Goal: Obtain resource: Obtain resource

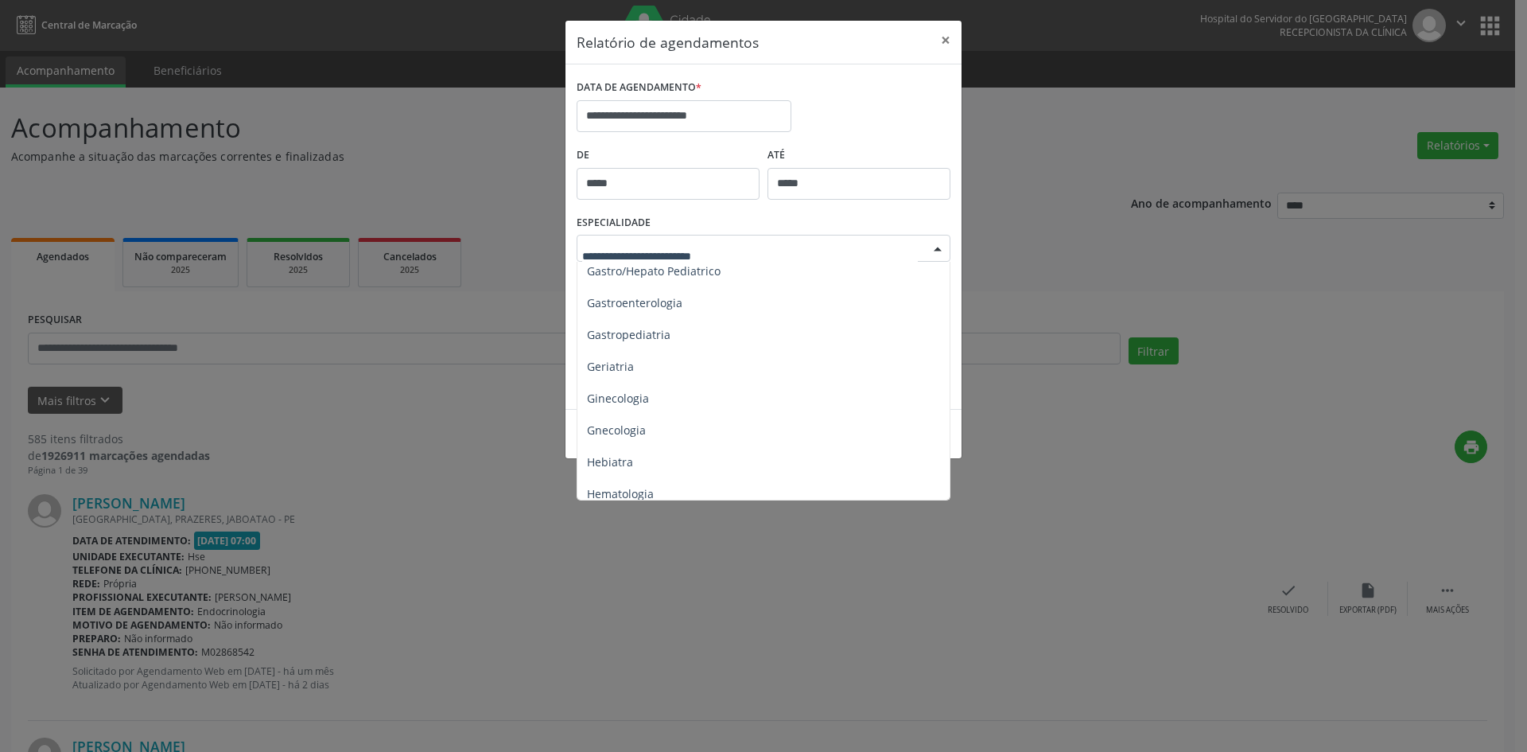
scroll to position [1034, 0]
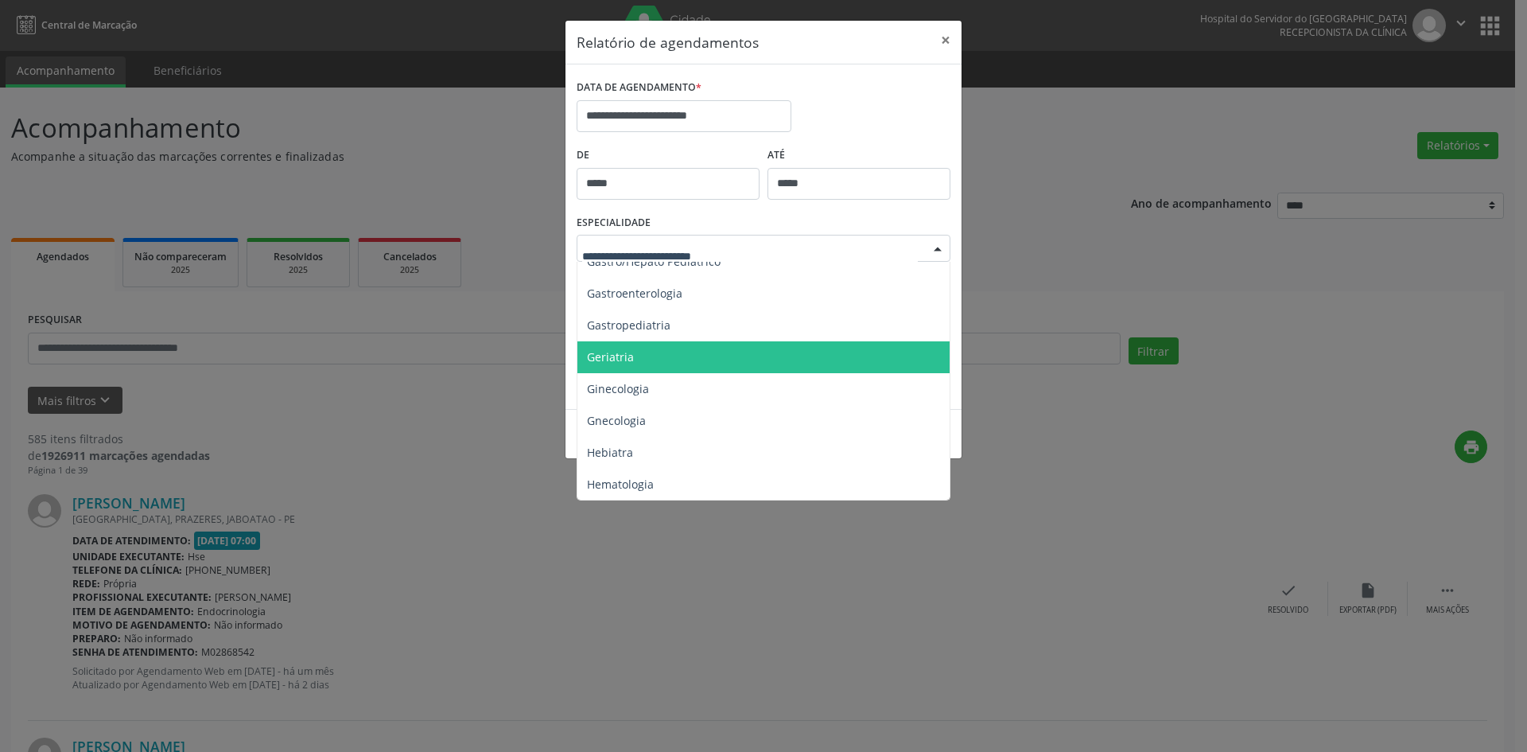
click at [632, 341] on span "Geriatria" at bounding box center [765, 357] width 375 height 32
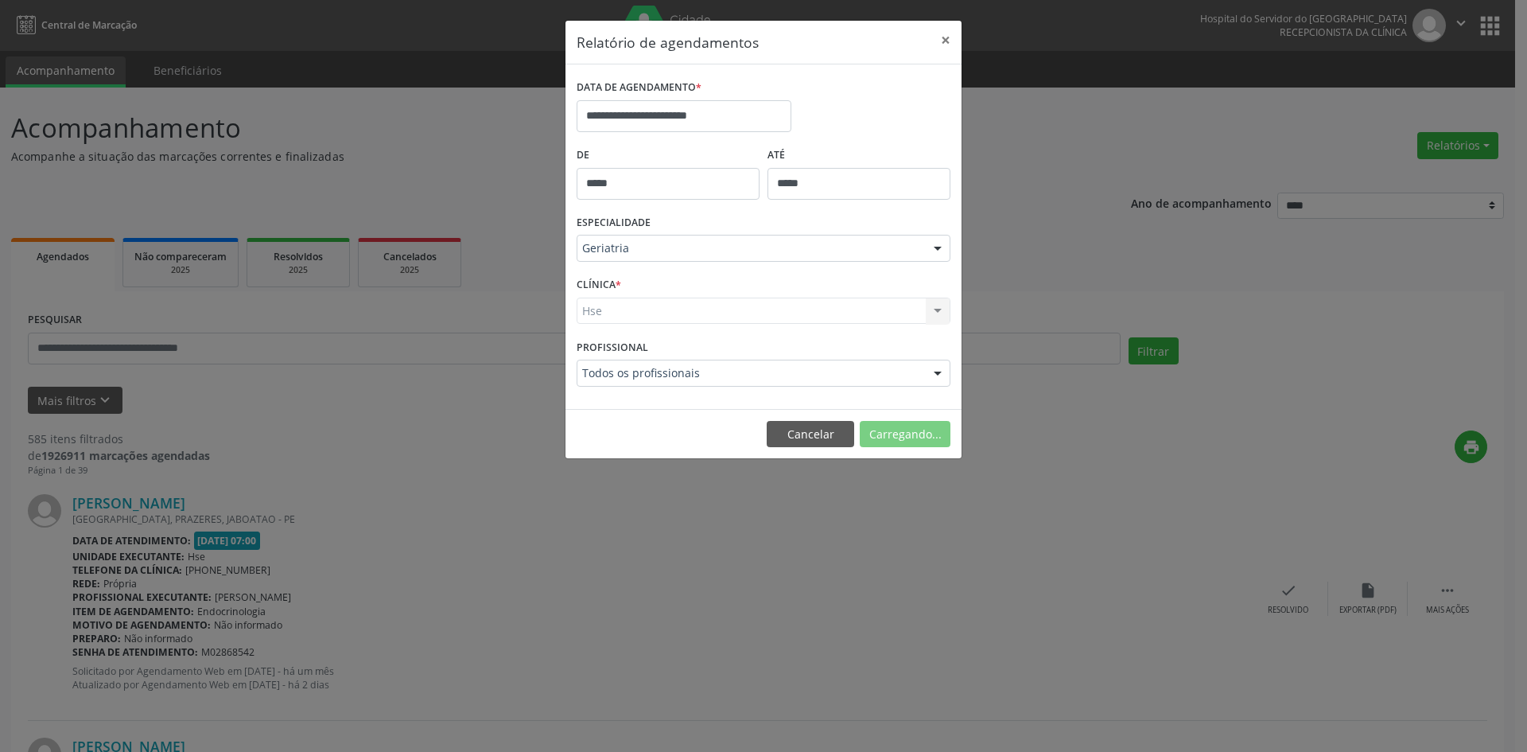
click at [594, 312] on div "Hse Hse Nenhum resultado encontrado para: " " Não há nenhuma opção para ser exi…" at bounding box center [764, 311] width 374 height 27
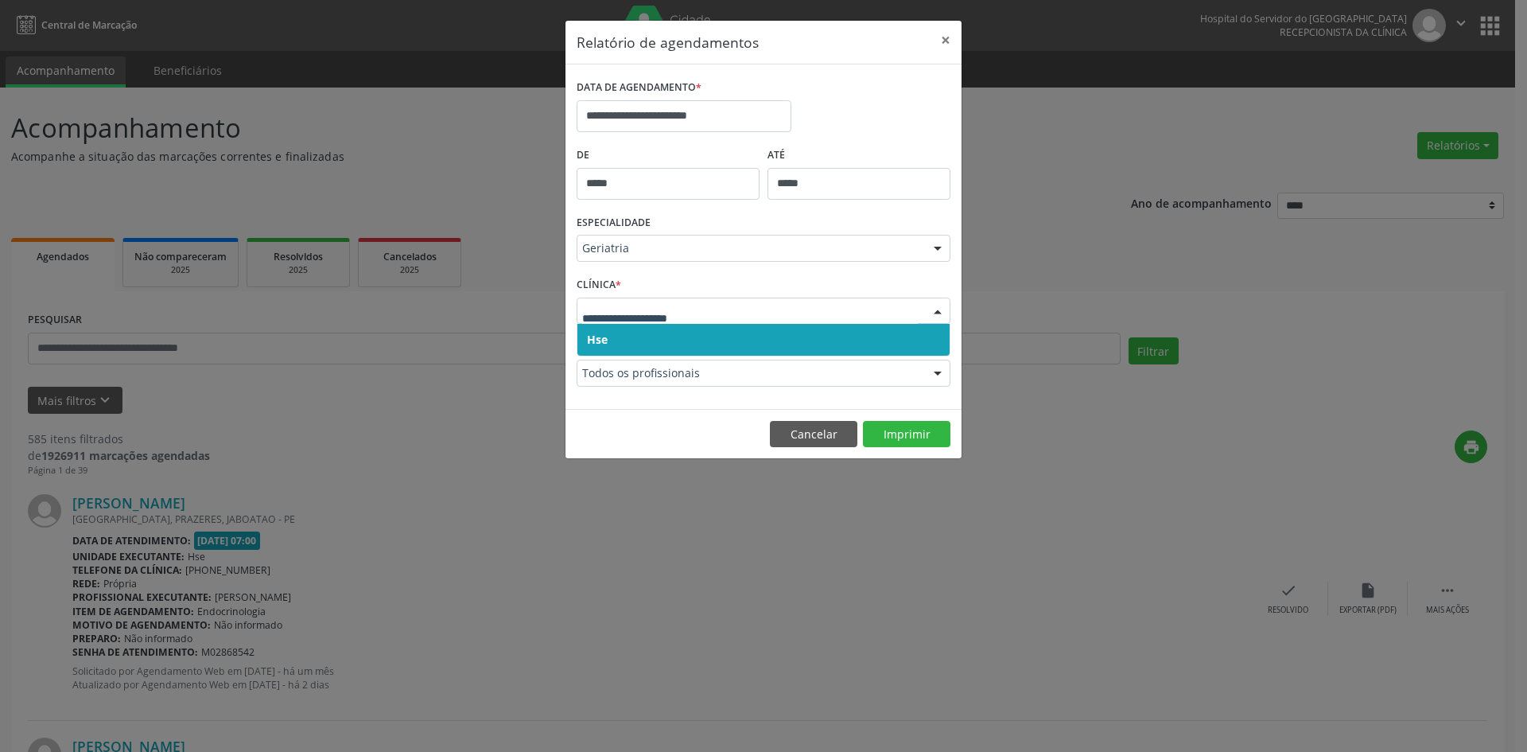
drag, startPoint x: 595, startPoint y: 341, endPoint x: 598, endPoint y: 324, distance: 17.8
click at [595, 336] on span "Hse" at bounding box center [597, 339] width 21 height 15
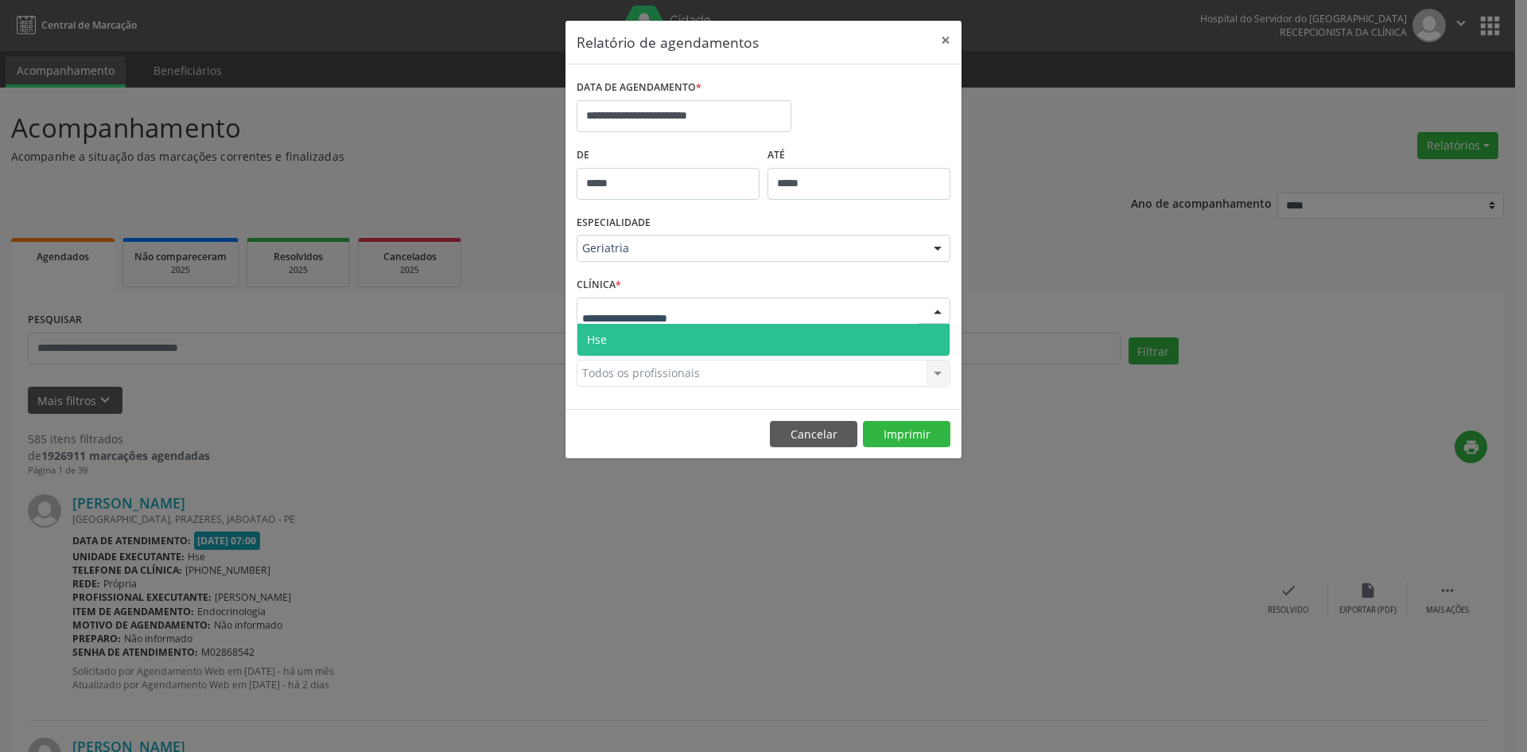
click at [605, 335] on span "Hse" at bounding box center [597, 339] width 20 height 15
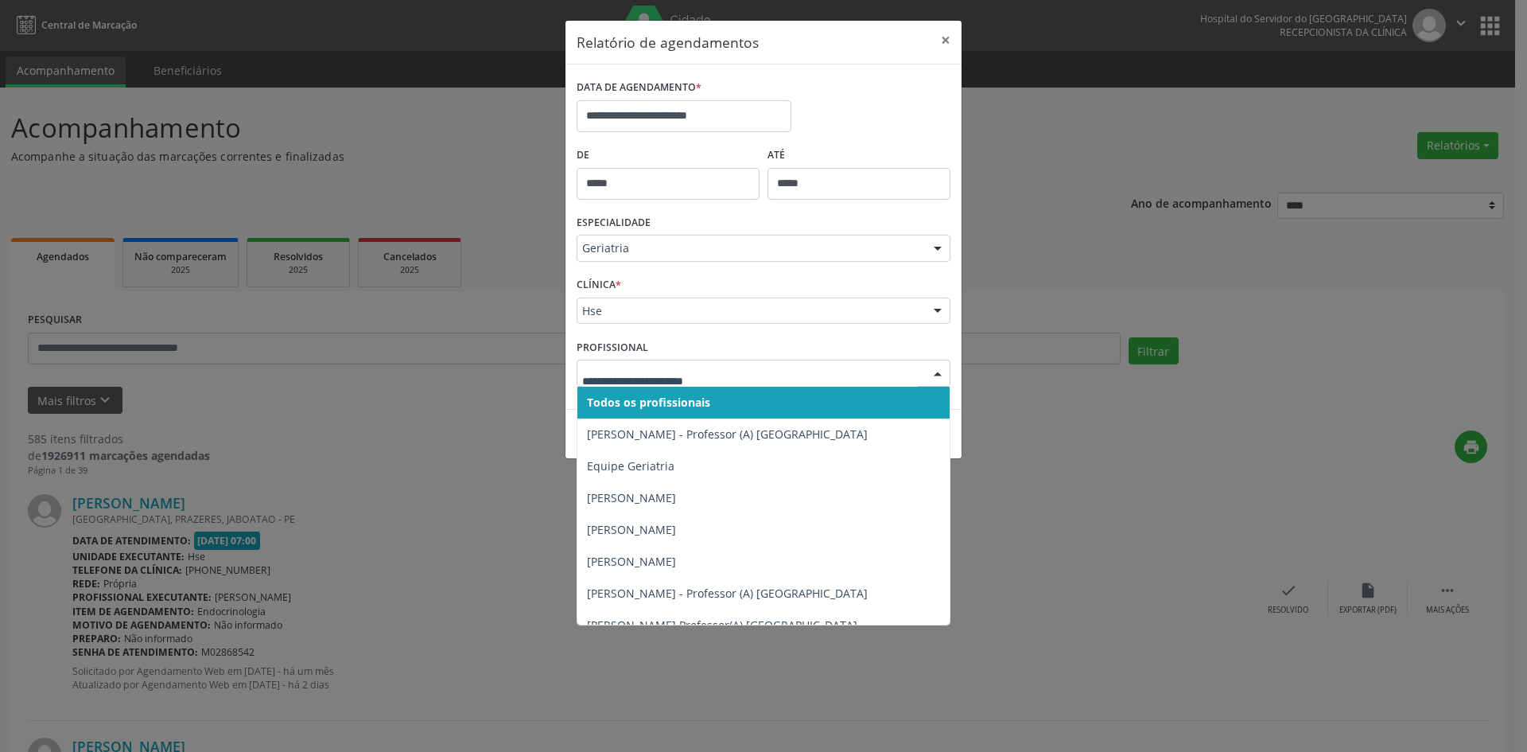
click at [617, 413] on span "Todos os profissionais" at bounding box center [764, 403] width 372 height 32
click at [638, 400] on span "Todos os profissionais" at bounding box center [646, 402] width 118 height 15
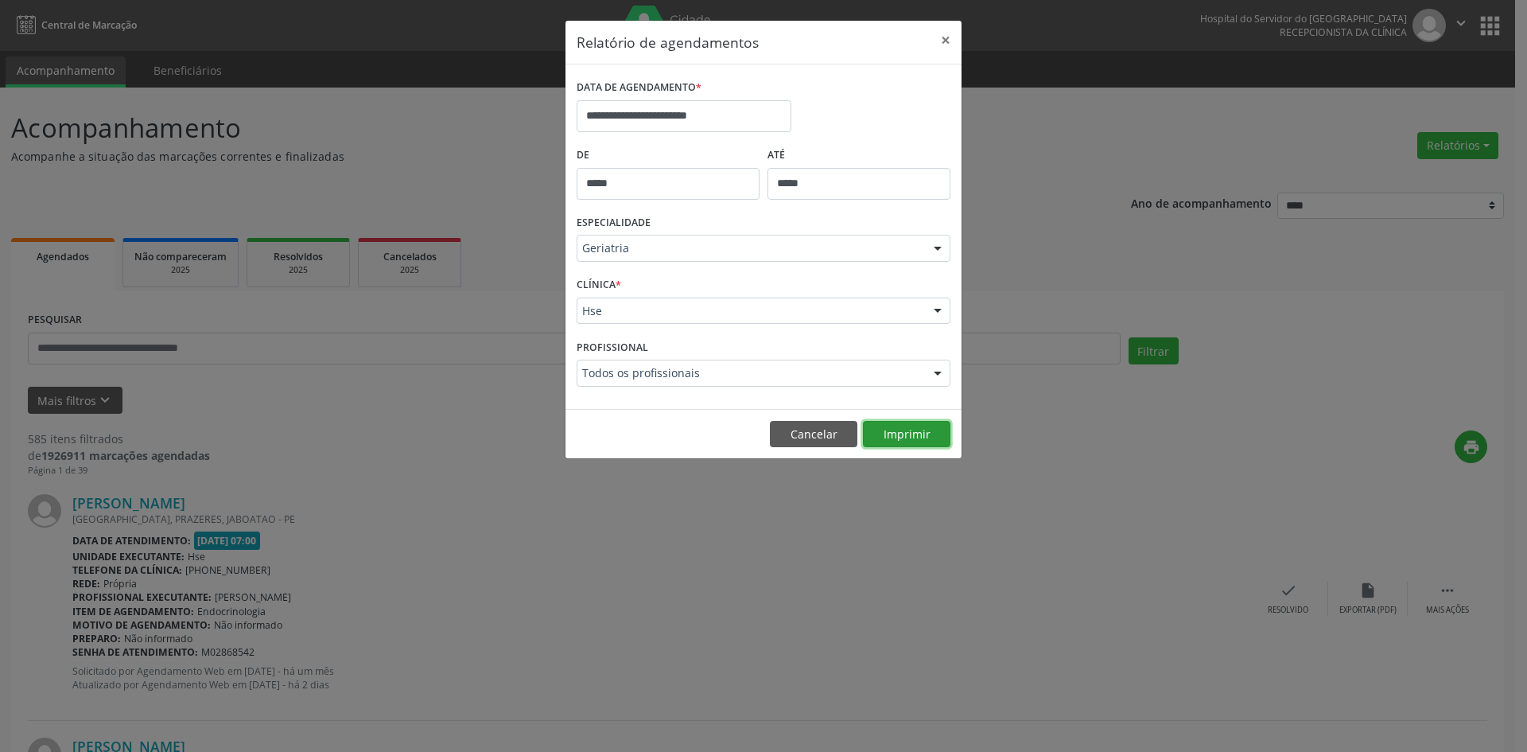
click at [904, 438] on button "Imprimir" at bounding box center [907, 434] width 88 height 27
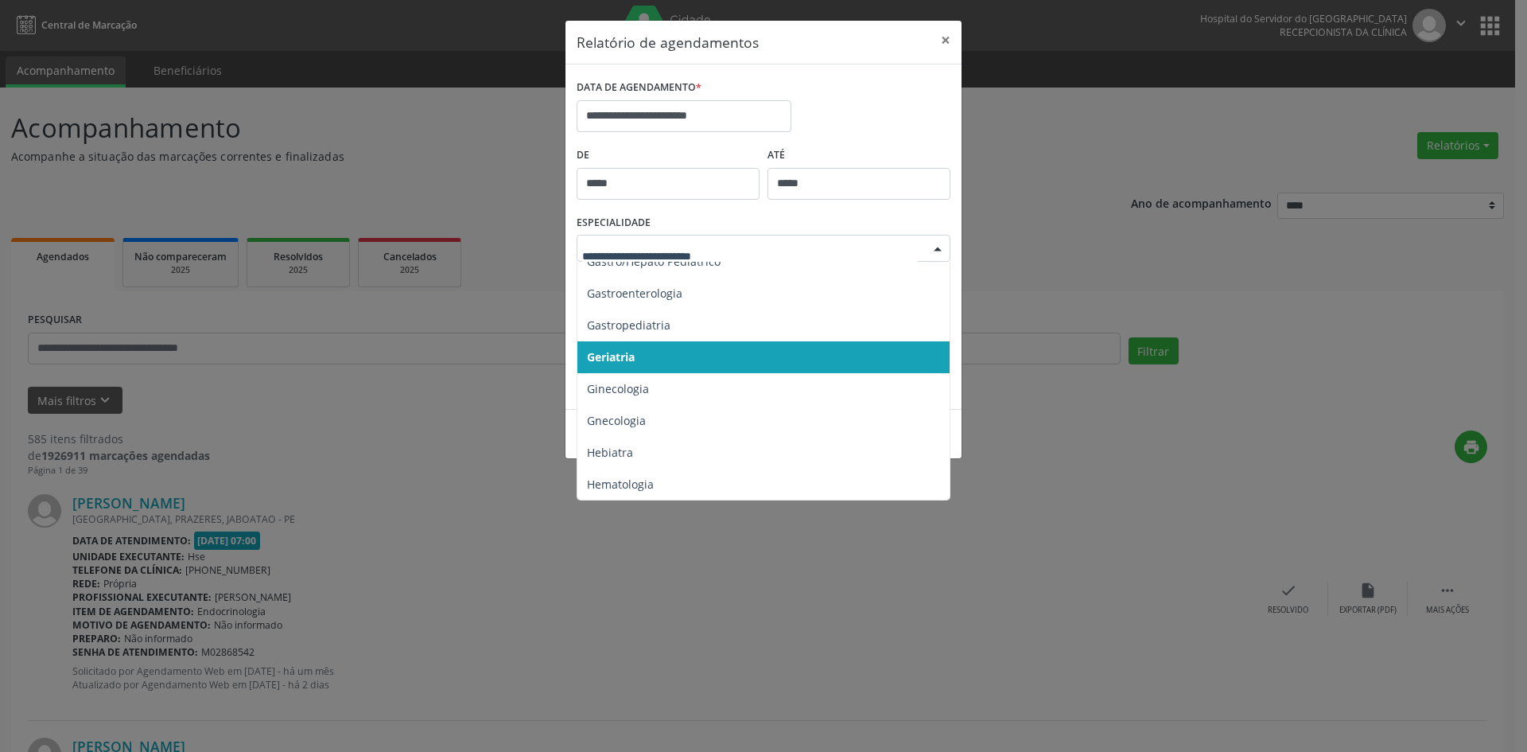
click at [936, 250] on div at bounding box center [938, 248] width 24 height 27
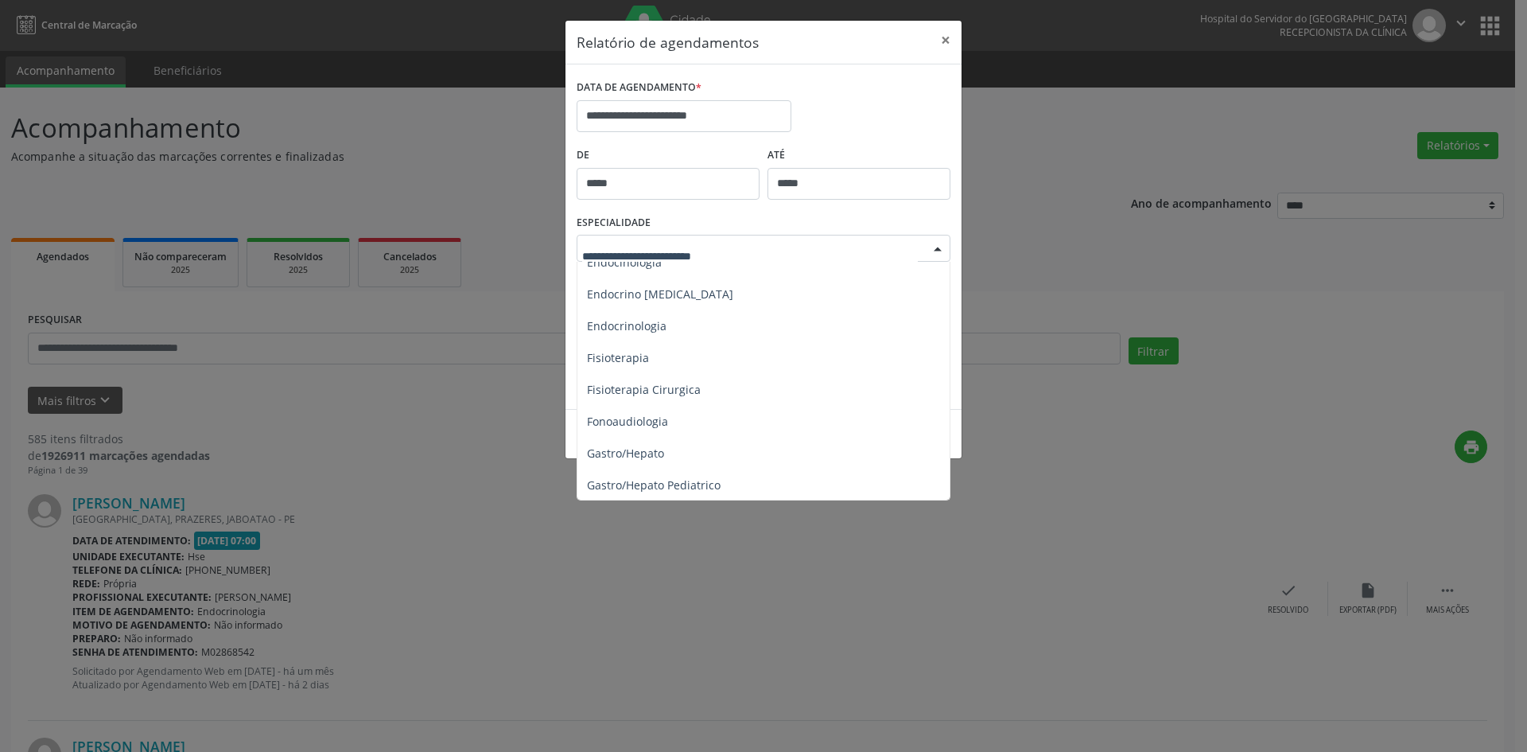
scroll to position [796, 0]
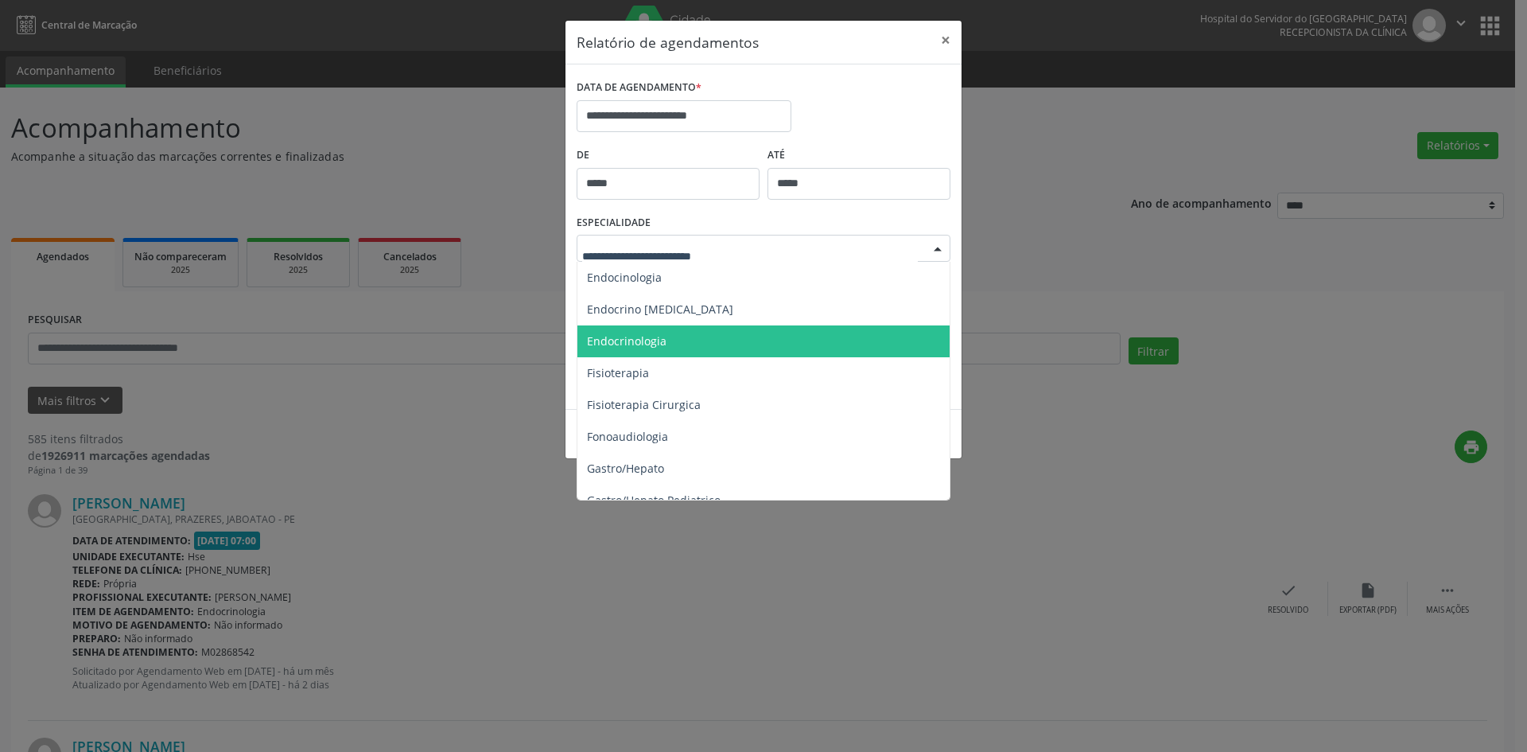
click at [615, 344] on span "Endocrinologia" at bounding box center [627, 340] width 80 height 15
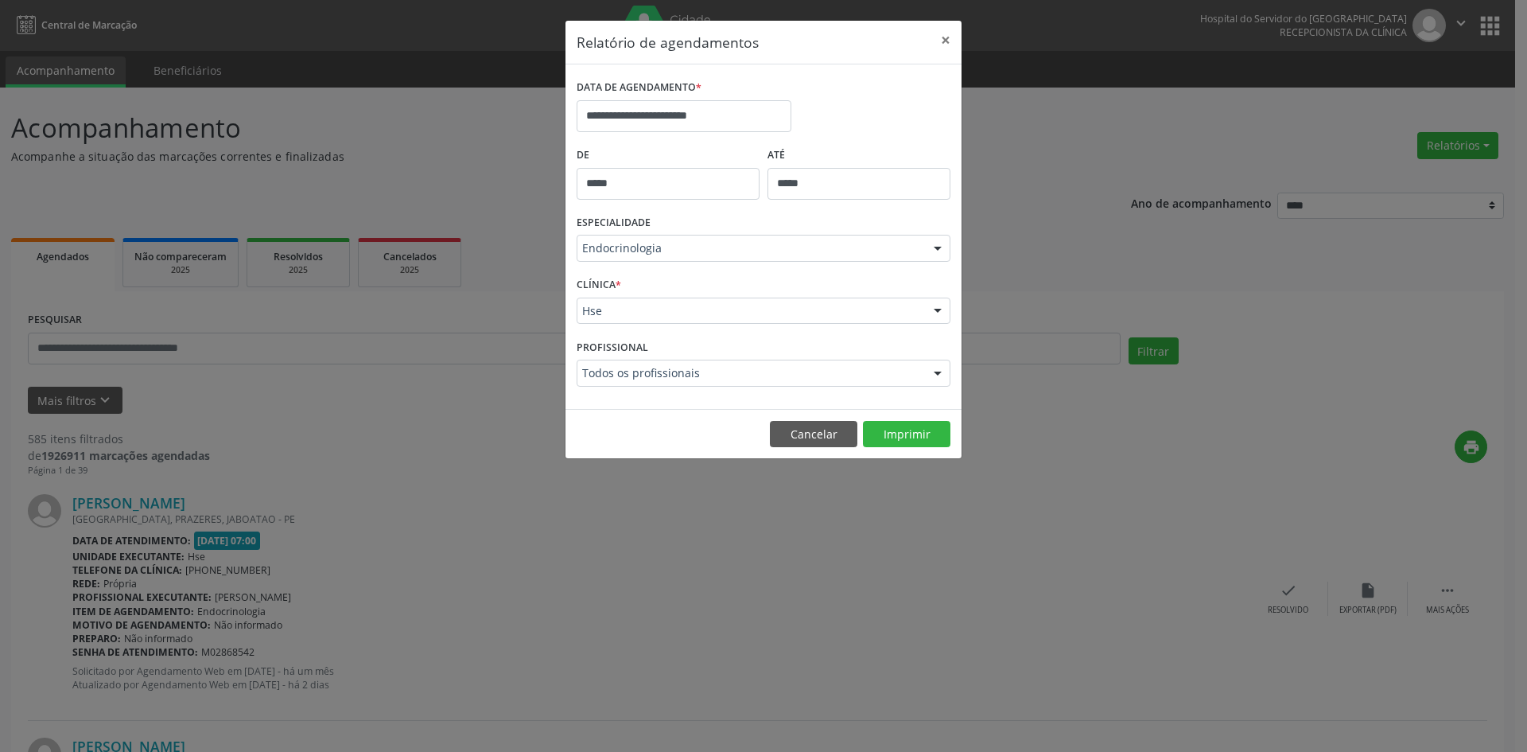
click at [592, 319] on div "Hse" at bounding box center [764, 311] width 374 height 27
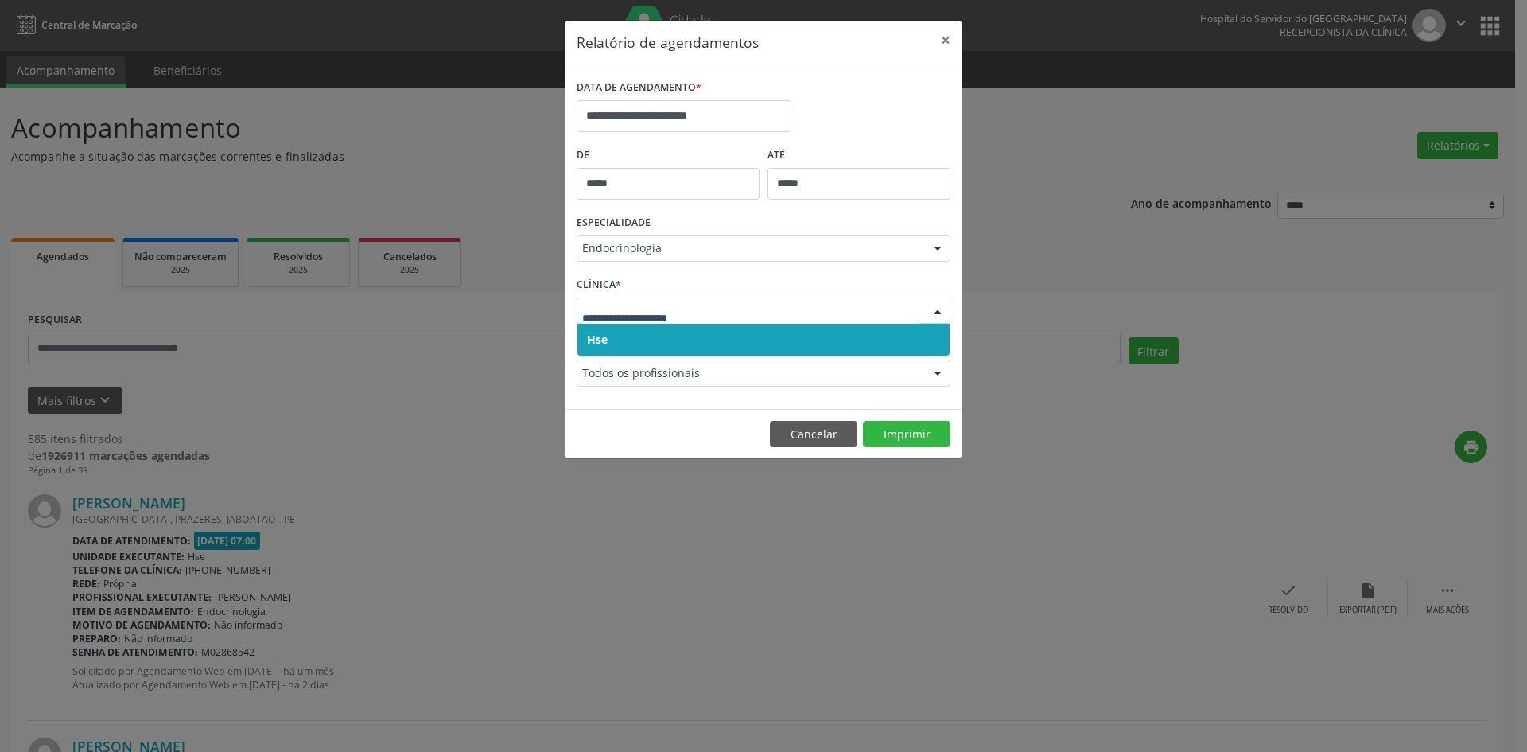
click at [599, 343] on span "Hse" at bounding box center [597, 339] width 21 height 15
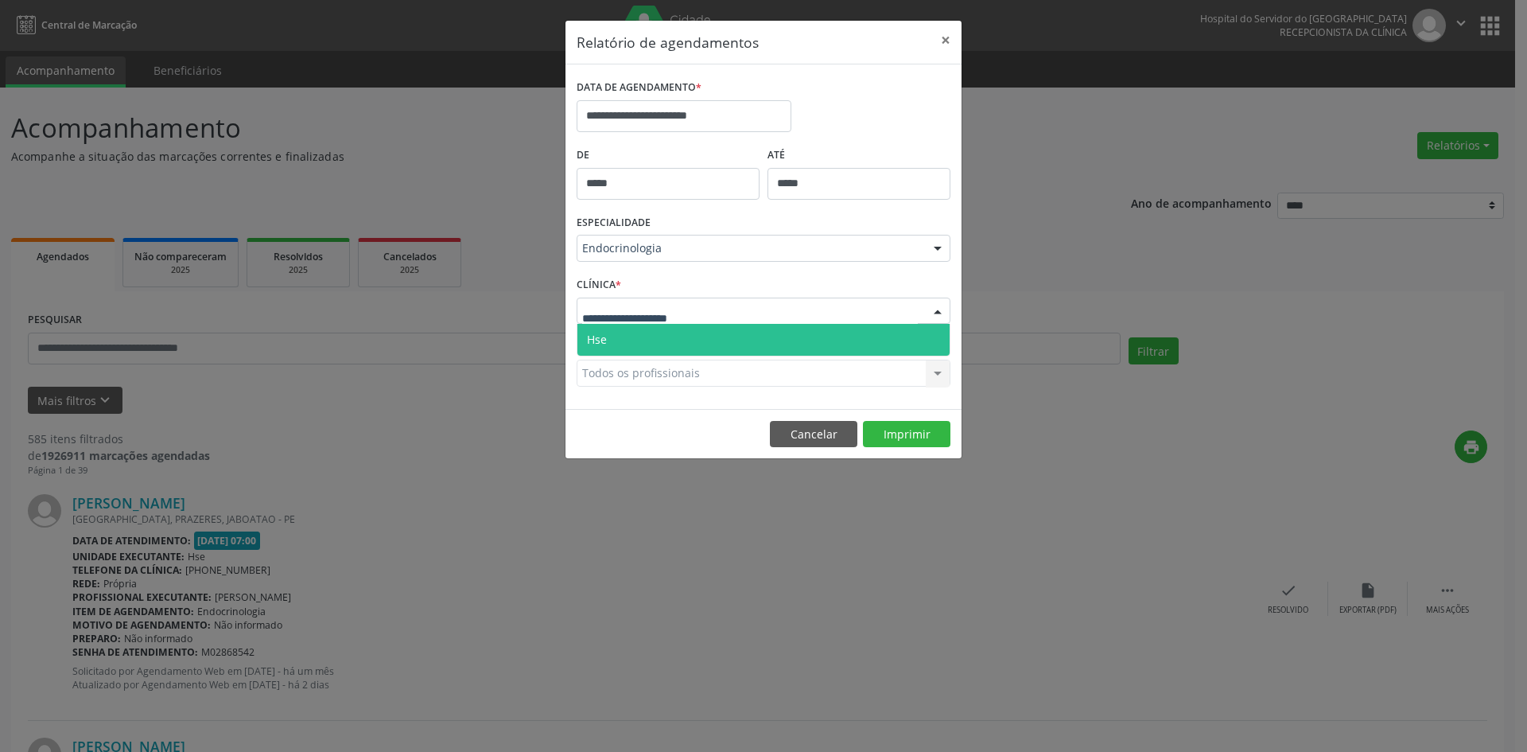
click at [601, 335] on span "Hse" at bounding box center [597, 339] width 20 height 15
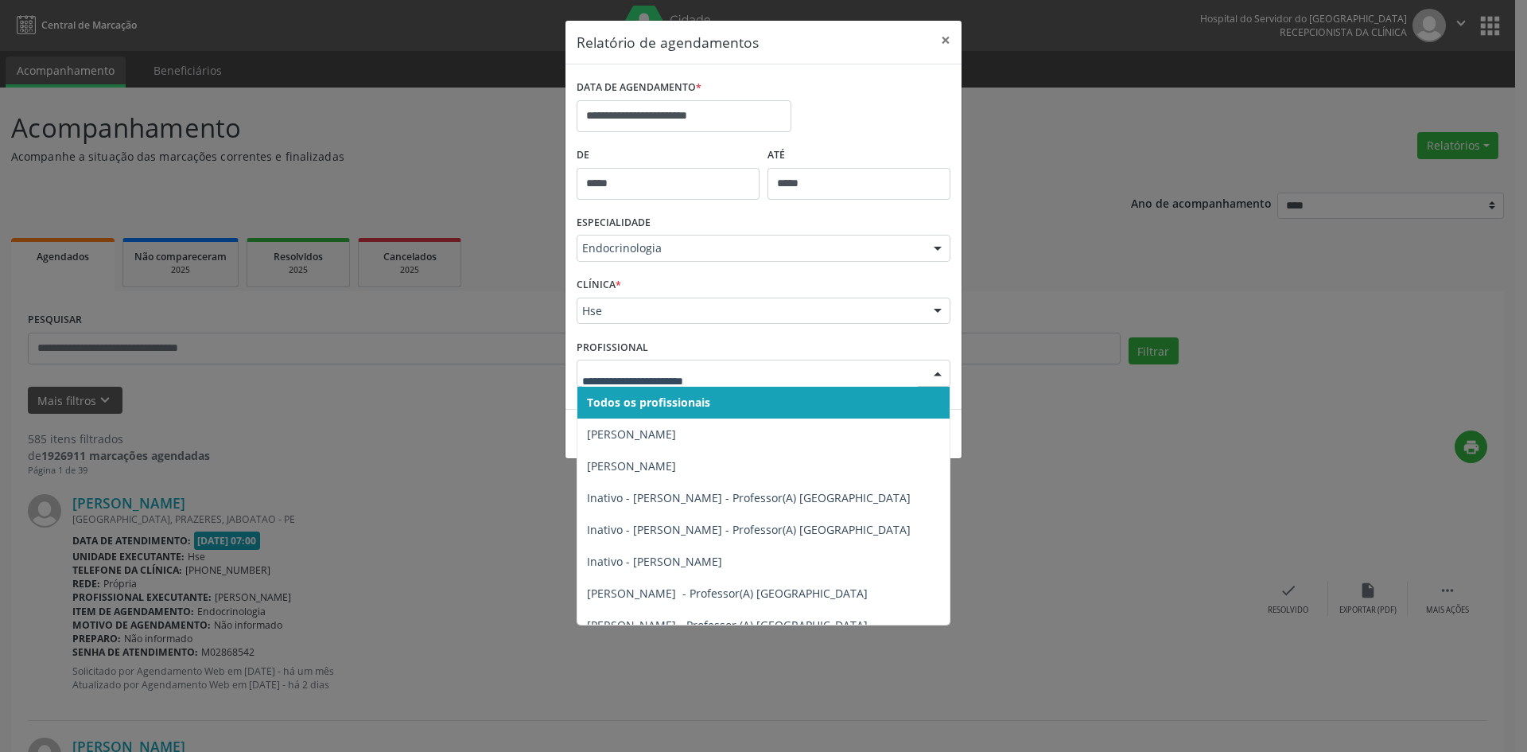
click at [632, 372] on input "text" at bounding box center [750, 381] width 336 height 32
click at [633, 403] on span "Todos os profissionais" at bounding box center [648, 402] width 123 height 15
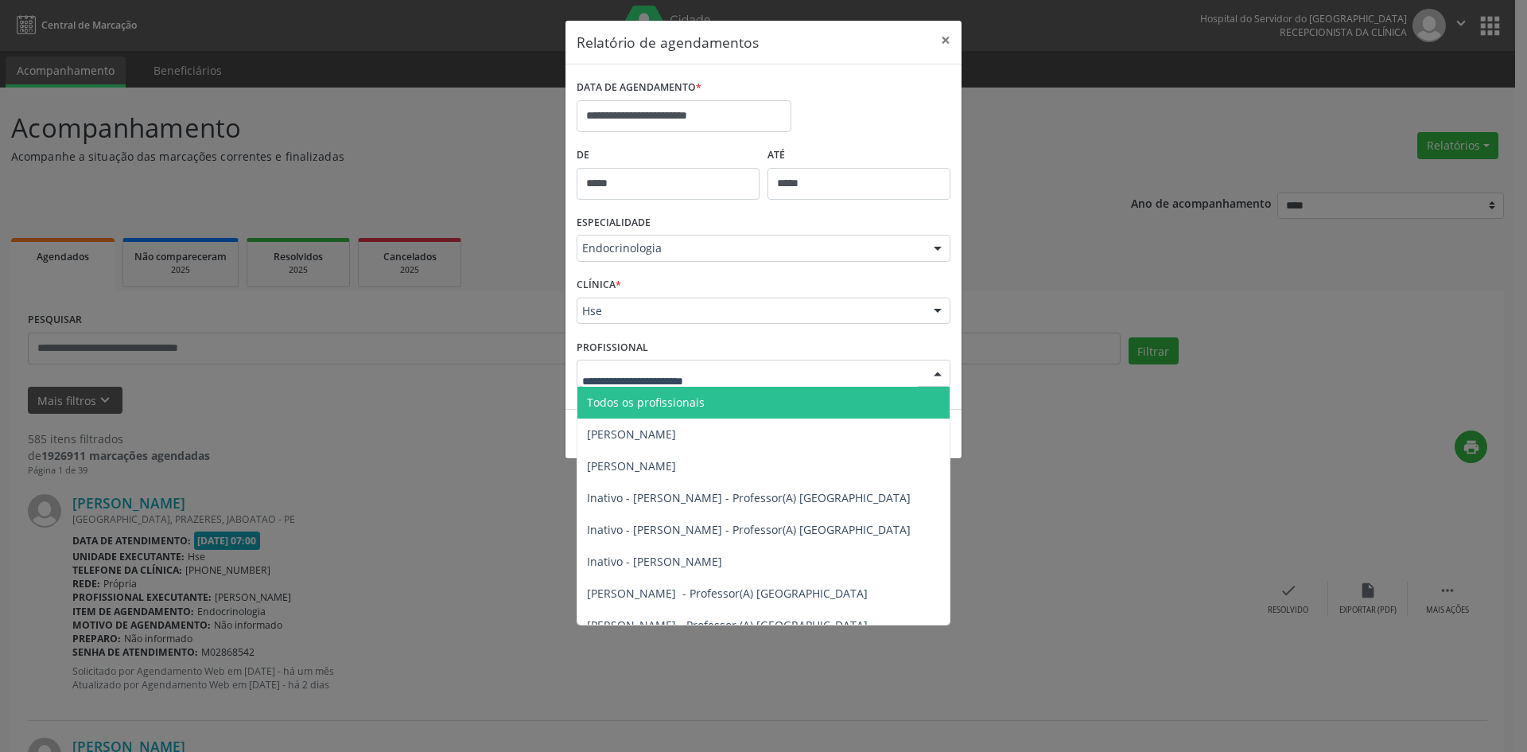
click at [650, 399] on span "Todos os profissionais" at bounding box center [646, 402] width 118 height 15
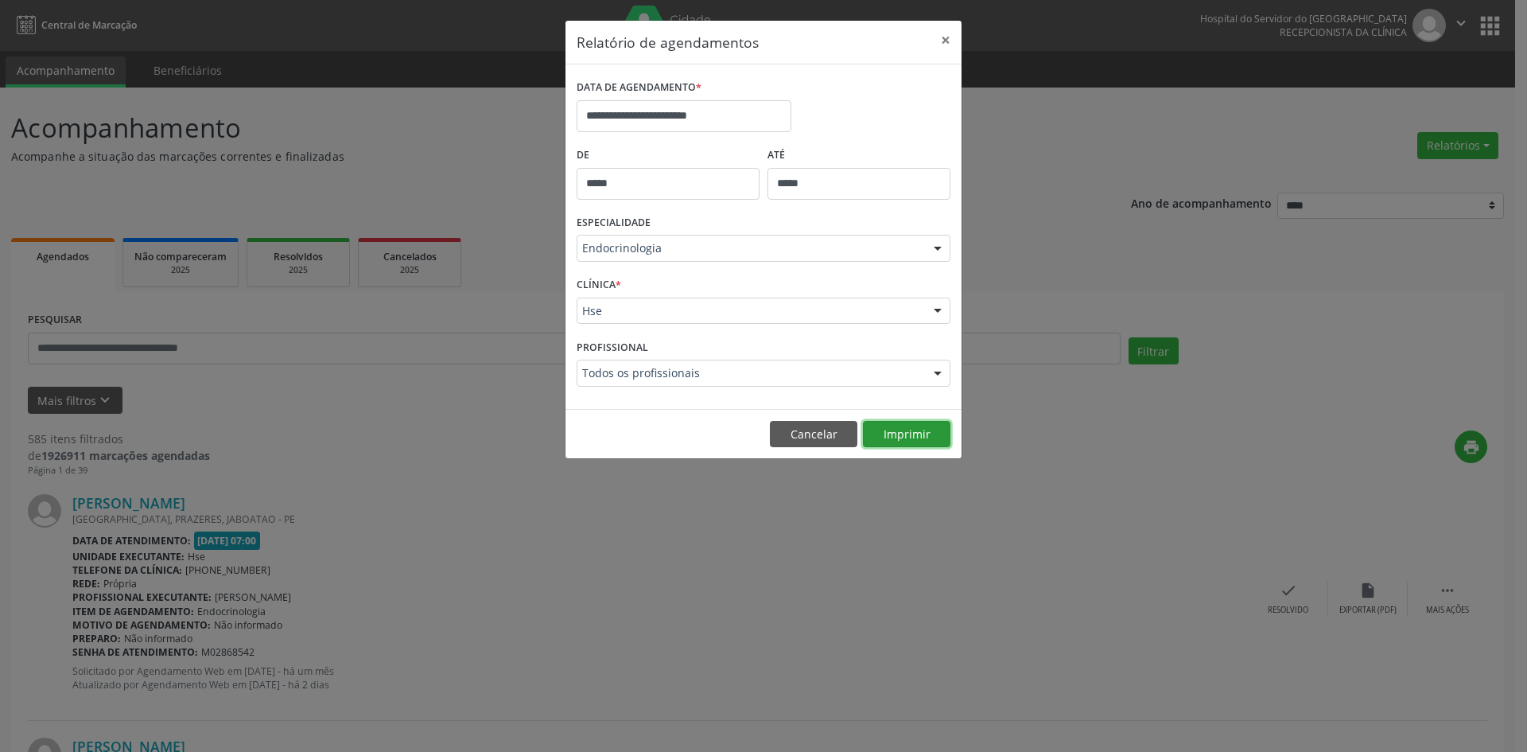
click at [913, 436] on button "Imprimir" at bounding box center [907, 434] width 88 height 27
